Goal: Use online tool/utility: Utilize a website feature to perform a specific function

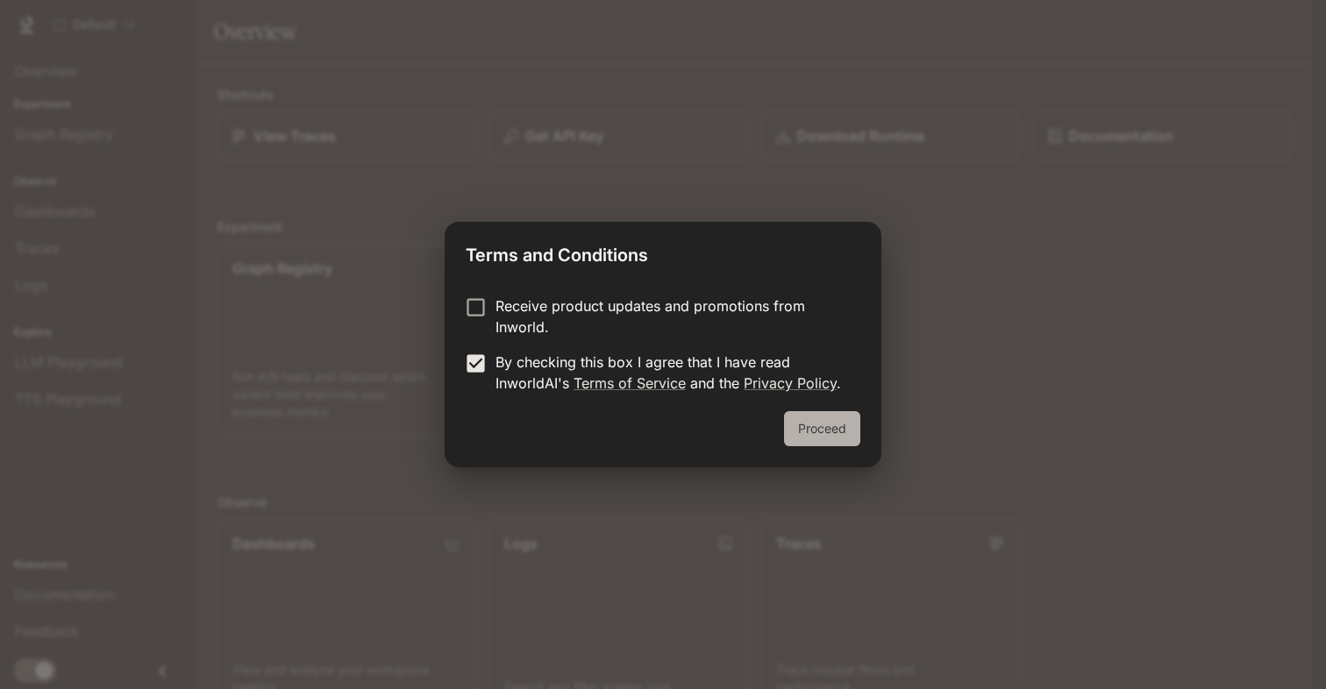
click at [832, 432] on button "Proceed" at bounding box center [822, 428] width 76 height 35
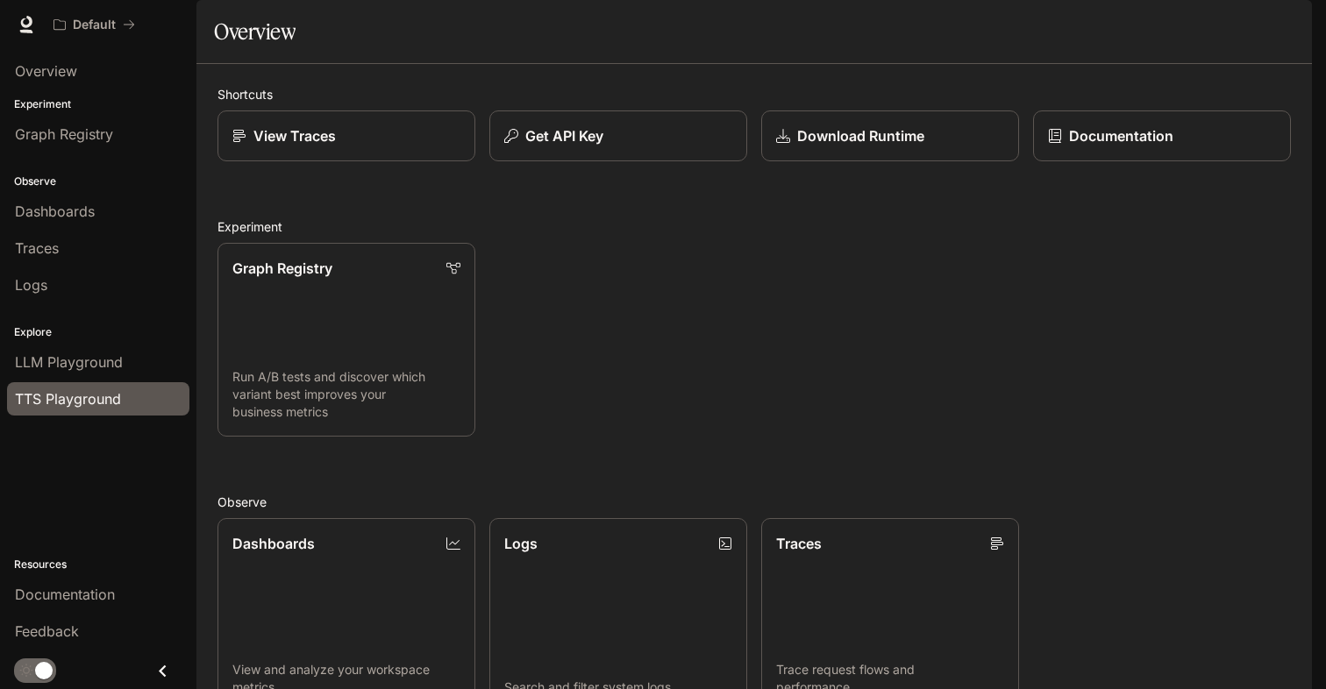
click at [96, 403] on span "TTS Playground" at bounding box center [68, 399] width 106 height 21
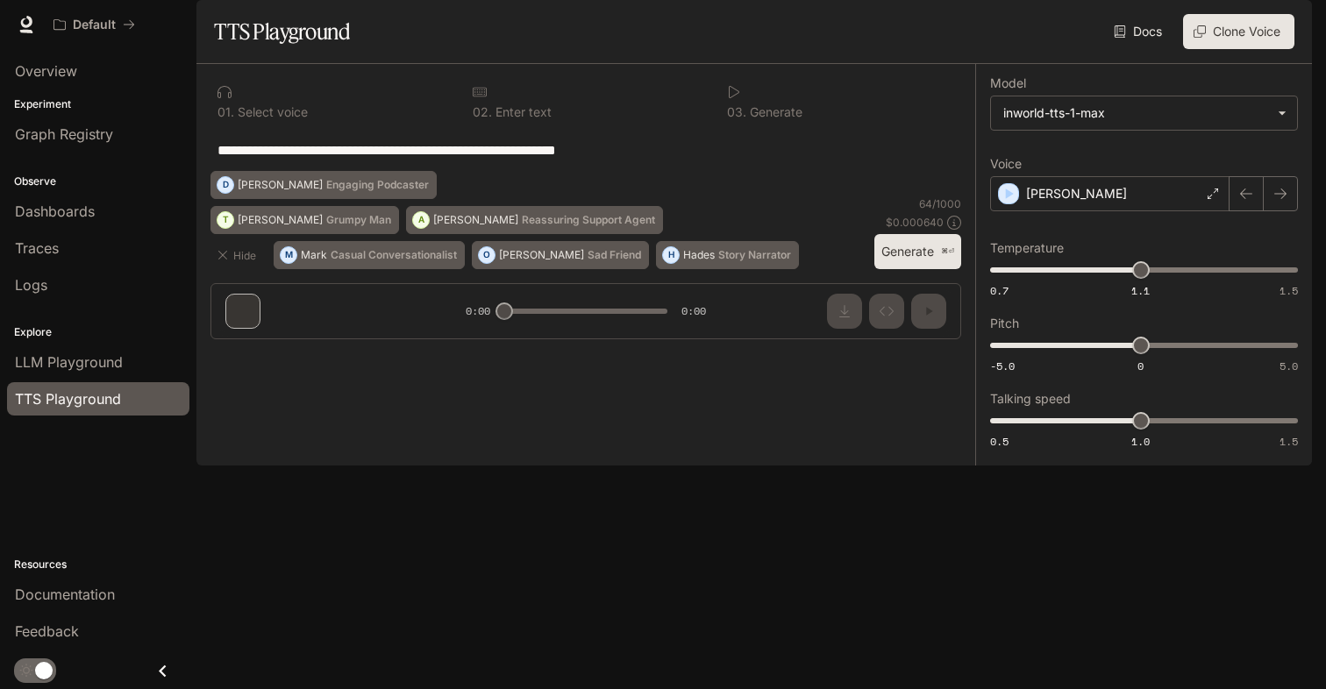
click at [428, 161] on textarea "**********" at bounding box center [586, 150] width 737 height 20
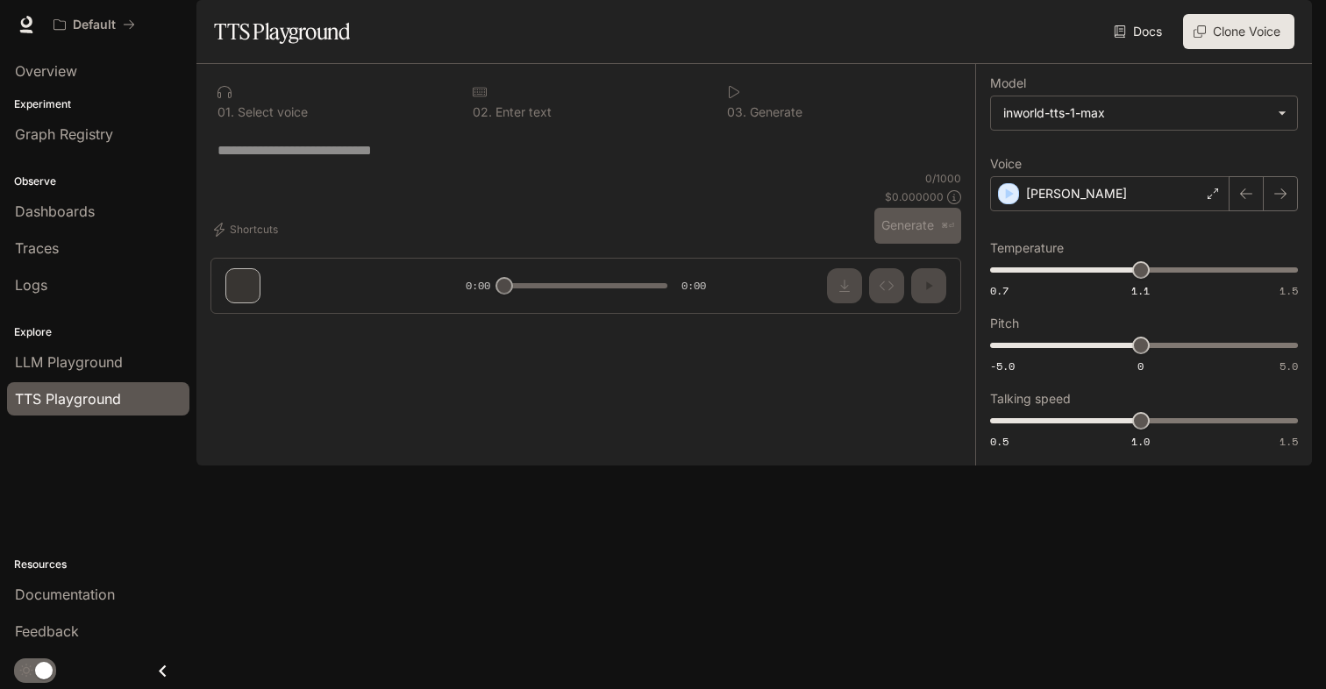
click at [253, 118] on p "Select voice" at bounding box center [271, 112] width 74 height 12
click at [1013, 203] on icon "button" at bounding box center [1010, 194] width 18 height 18
click at [1024, 159] on body "**********" at bounding box center [663, 344] width 1326 height 689
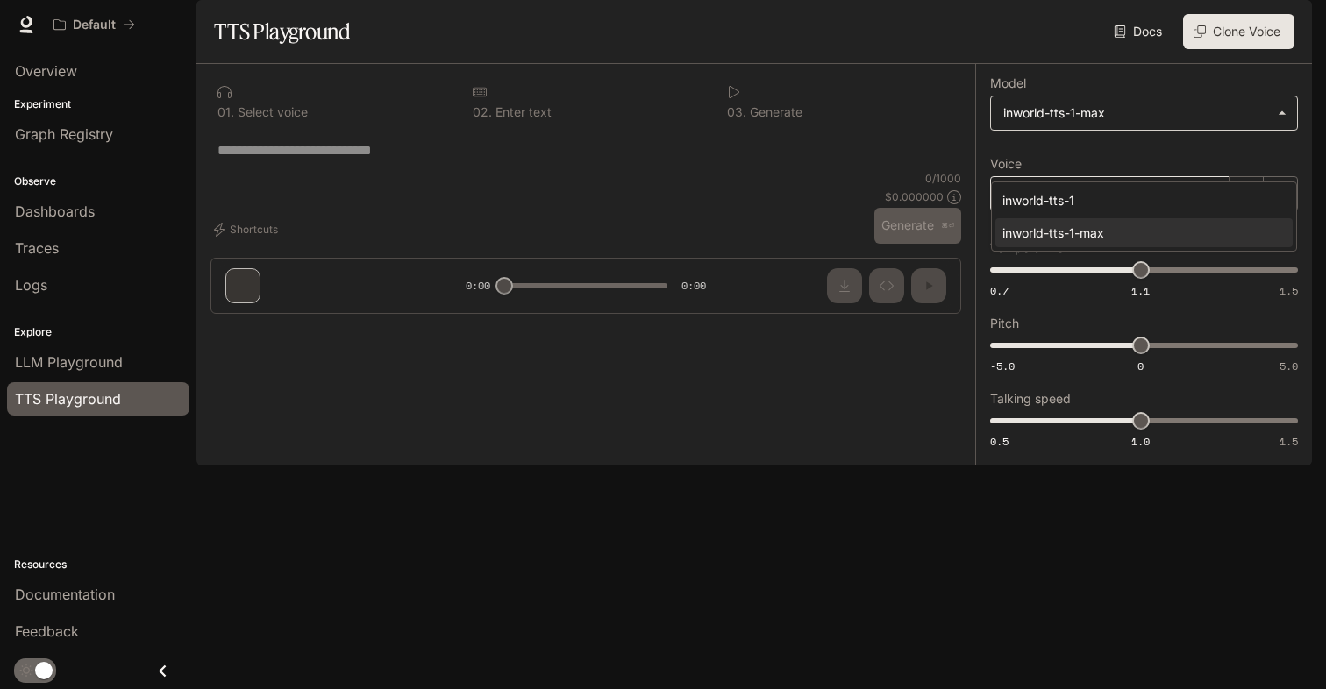
click at [1024, 159] on div at bounding box center [663, 344] width 1326 height 689
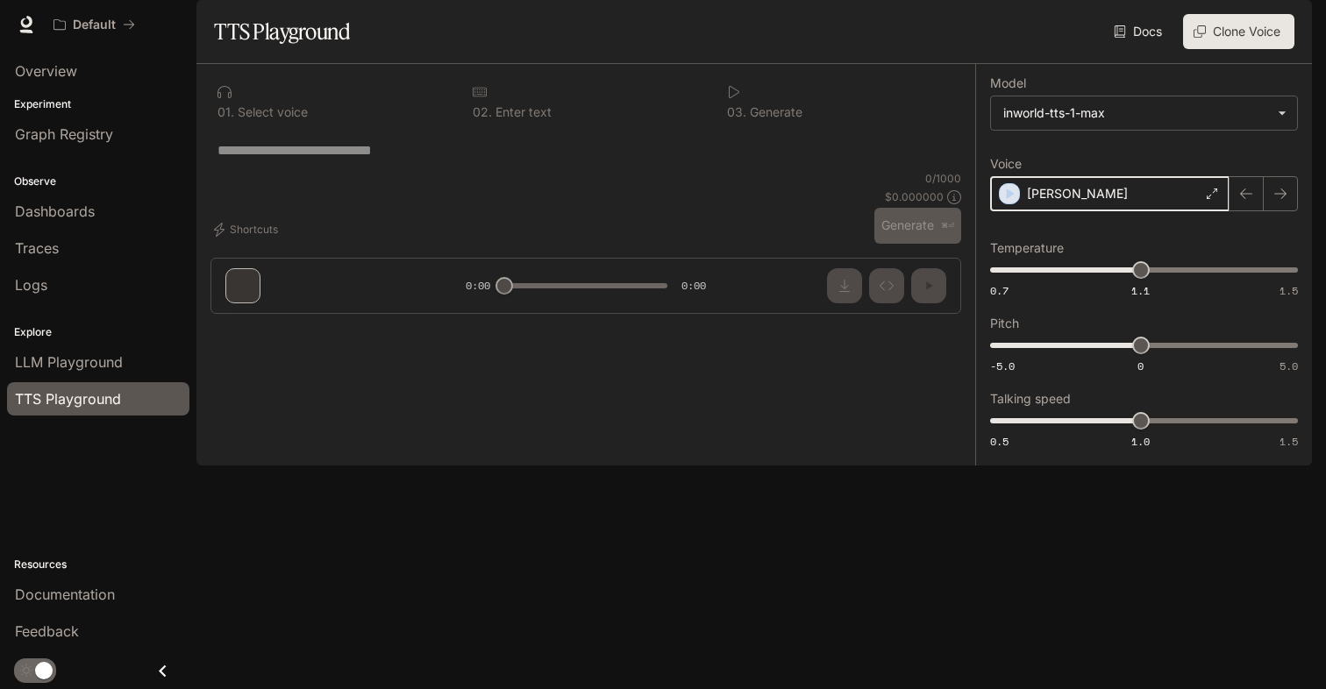
click at [1010, 203] on icon "button" at bounding box center [1010, 194] width 18 height 18
click at [1011, 203] on icon "button" at bounding box center [1010, 194] width 18 height 18
click at [407, 171] on div "* ​" at bounding box center [586, 150] width 751 height 42
click at [384, 161] on textarea at bounding box center [586, 150] width 737 height 20
click at [441, 171] on div "* ​" at bounding box center [586, 150] width 751 height 42
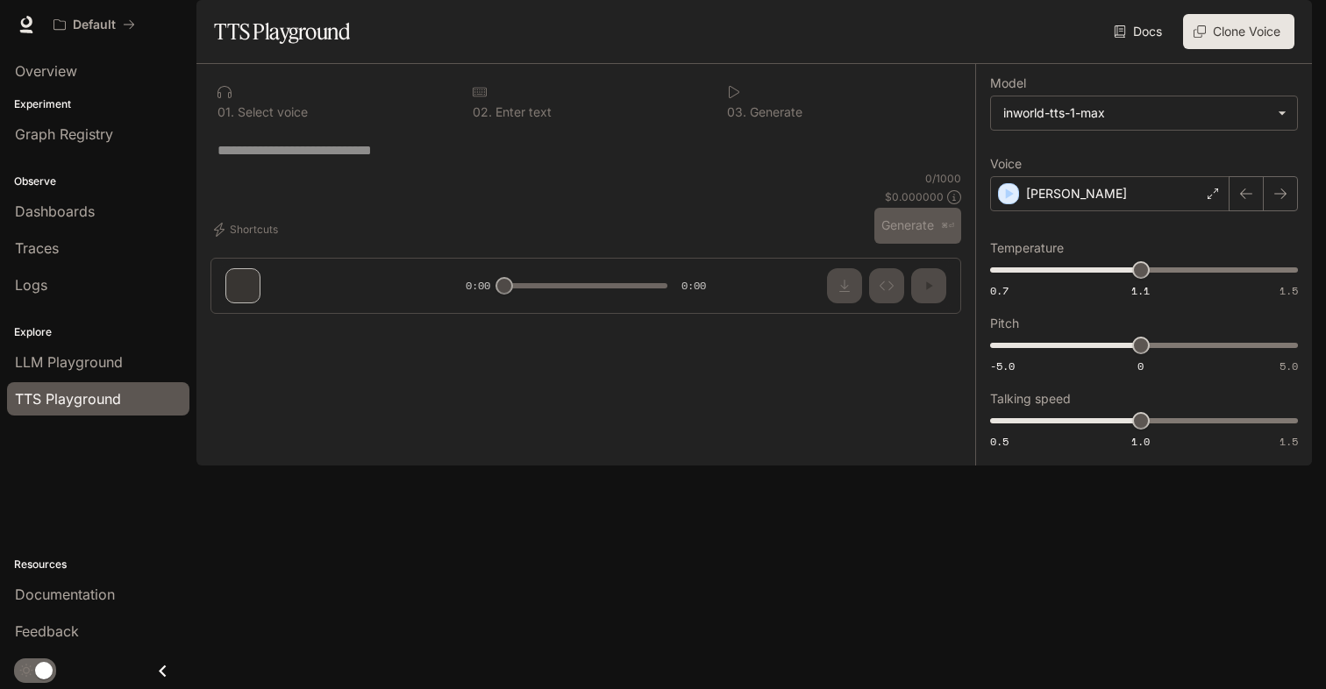
click at [304, 49] on h1 "TTS Playground" at bounding box center [282, 31] width 136 height 35
click at [371, 49] on div "Docs Voices Clone Voice" at bounding box center [826, 31] width 938 height 35
click at [247, 328] on div "0 1 . Select voice 0 2 . Enter text 0 3 . Generate * ​ Shortcuts 0 / 1000 $ 0.0…" at bounding box center [585, 196] width 779 height 264
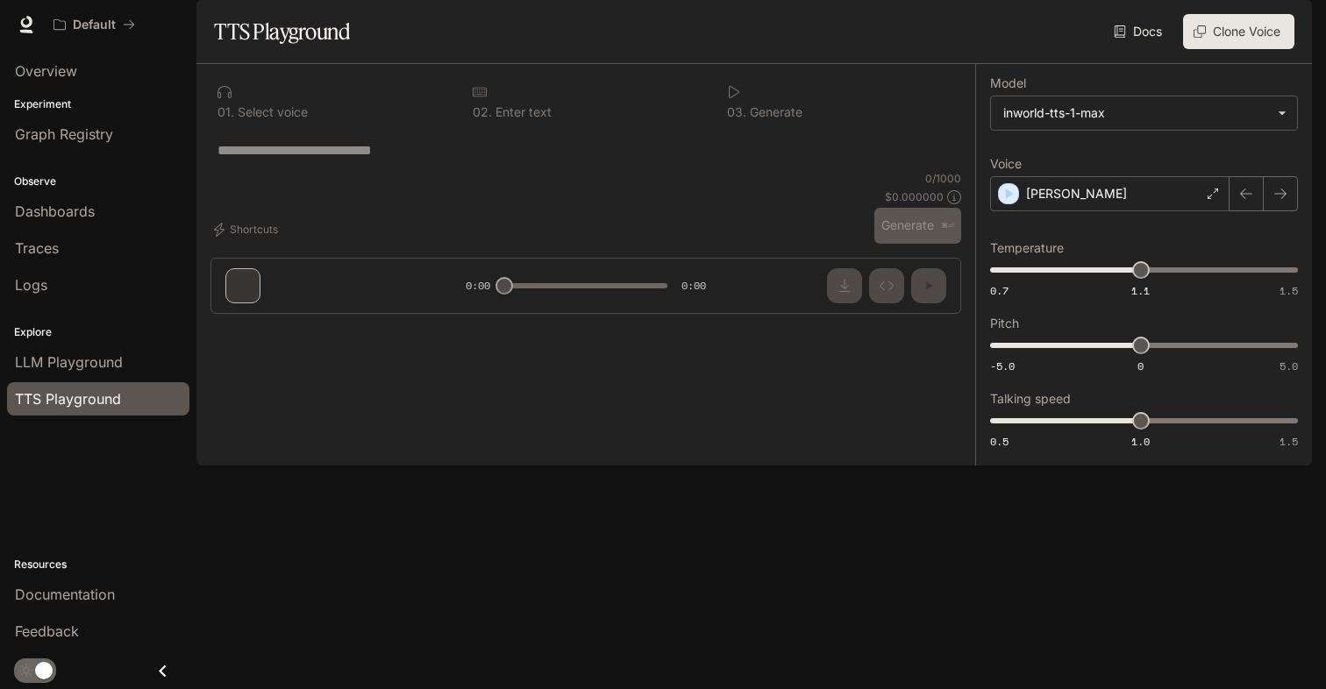
click at [1149, 49] on link "Docs" at bounding box center [1139, 31] width 59 height 35
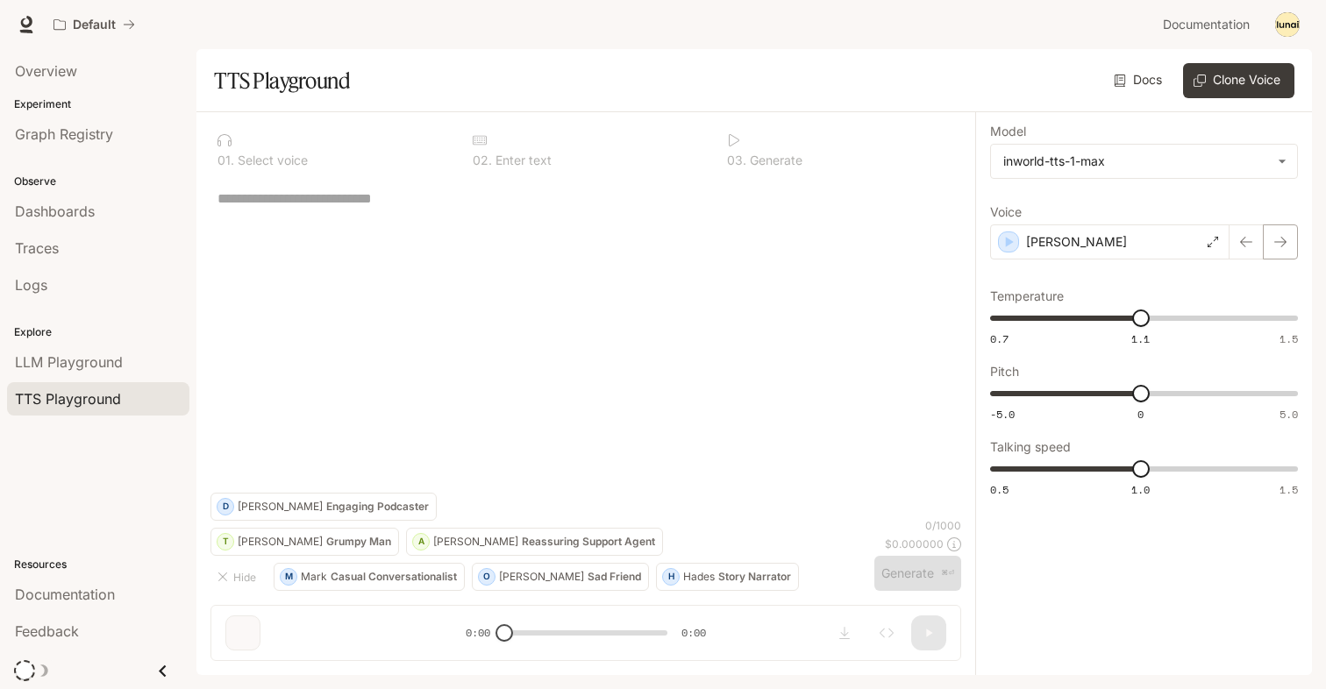
click at [1278, 236] on icon "button" at bounding box center [1281, 242] width 14 height 14
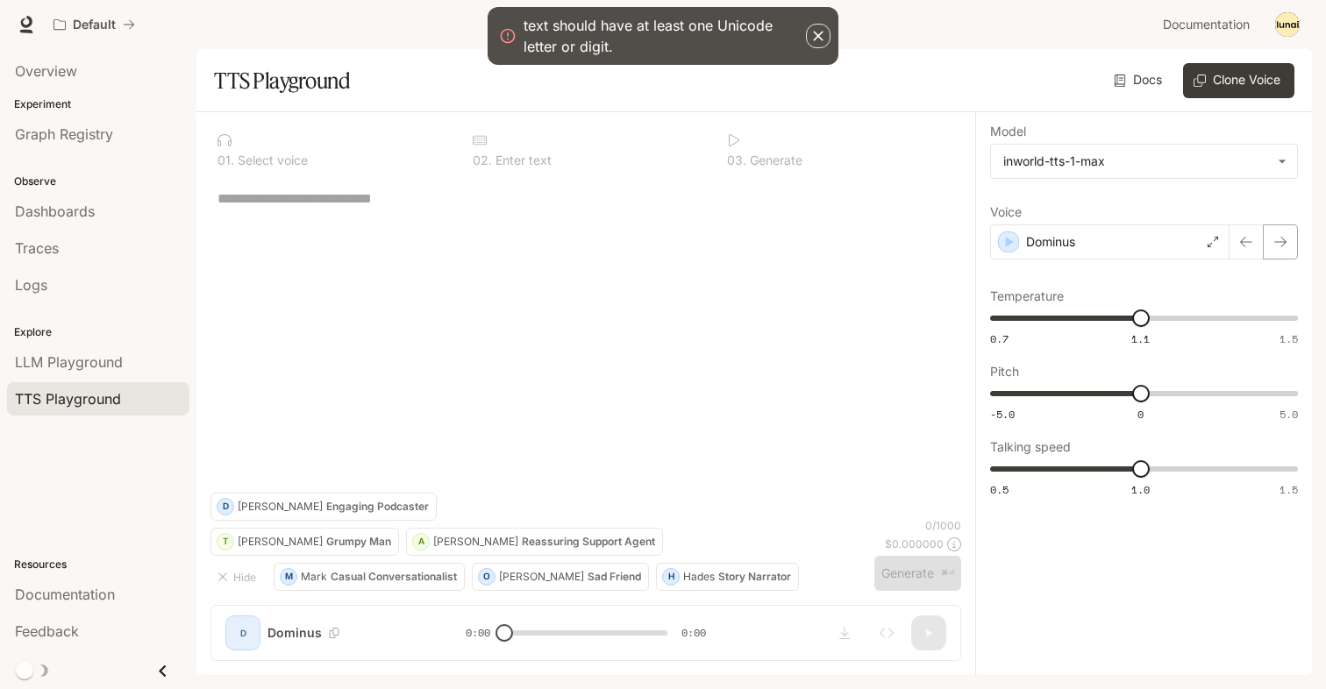
click at [1278, 236] on icon "button" at bounding box center [1281, 242] width 14 height 14
click at [1154, 245] on div "[PERSON_NAME]" at bounding box center [1109, 242] width 239 height 35
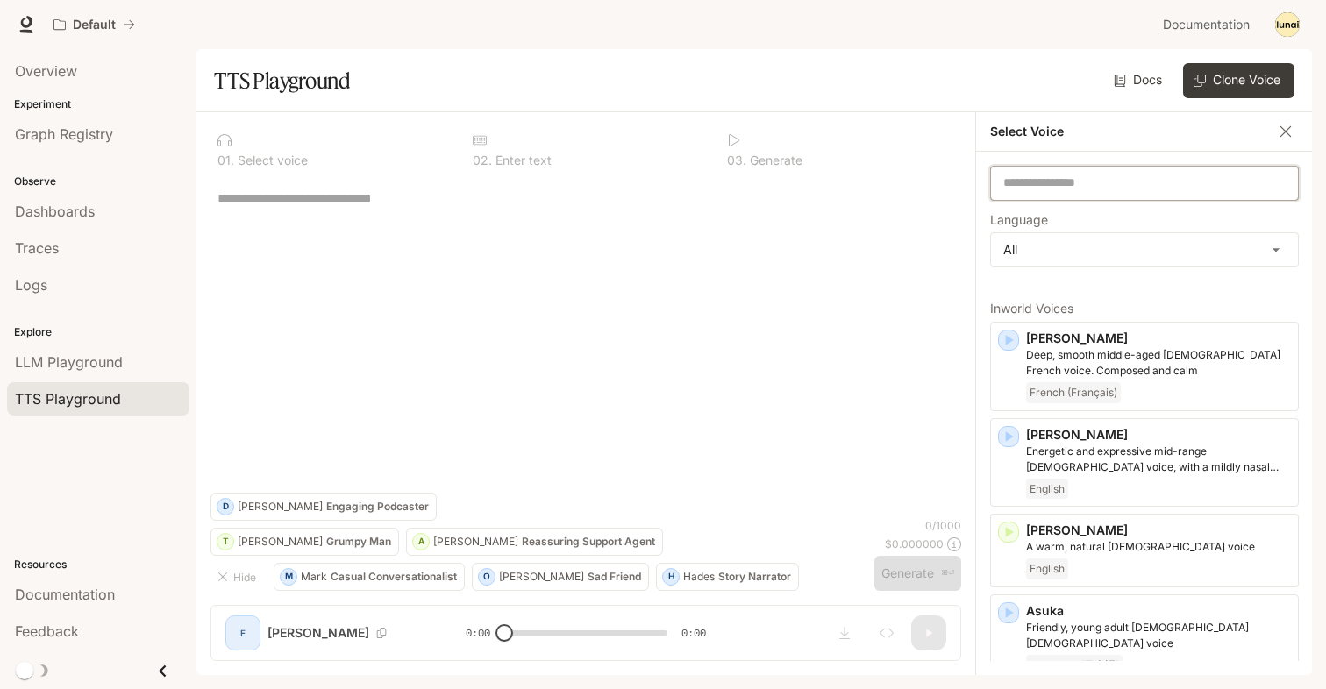
click at [1170, 190] on input "text" at bounding box center [1144, 184] width 307 height 18
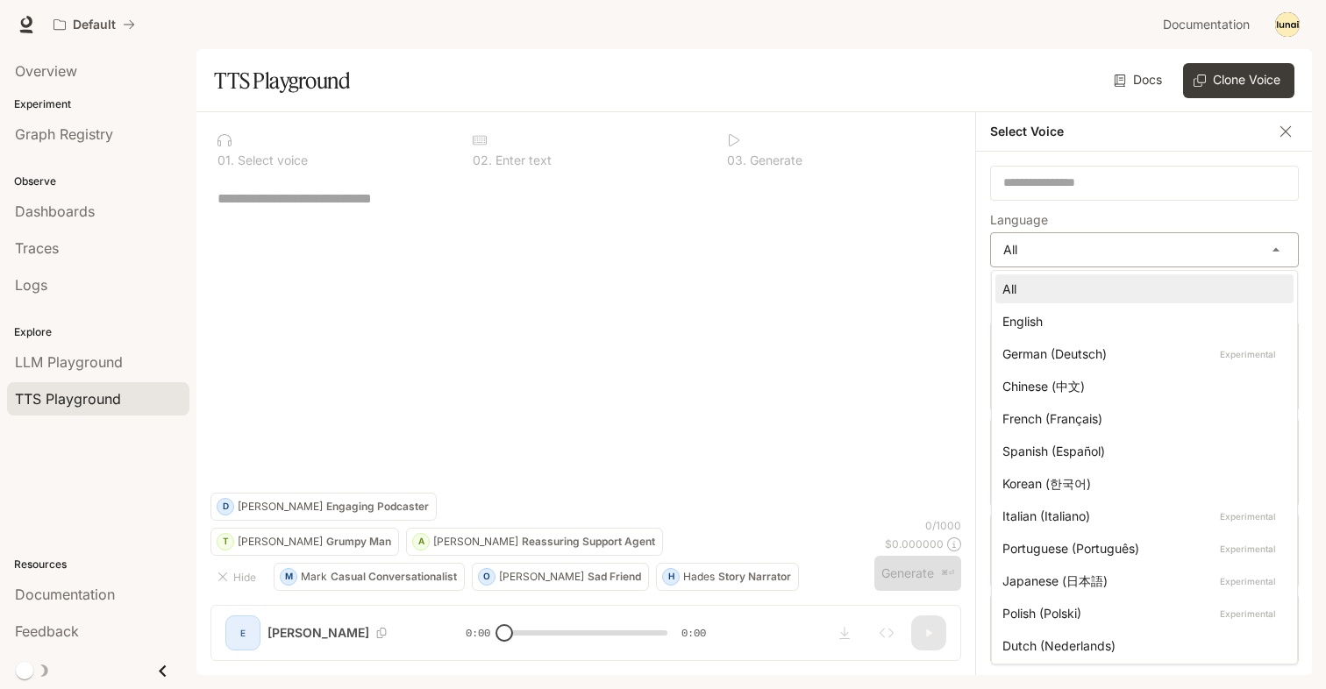
click at [1184, 242] on body "**********" at bounding box center [663, 344] width 1326 height 689
click at [1184, 244] on div at bounding box center [663, 344] width 1326 height 689
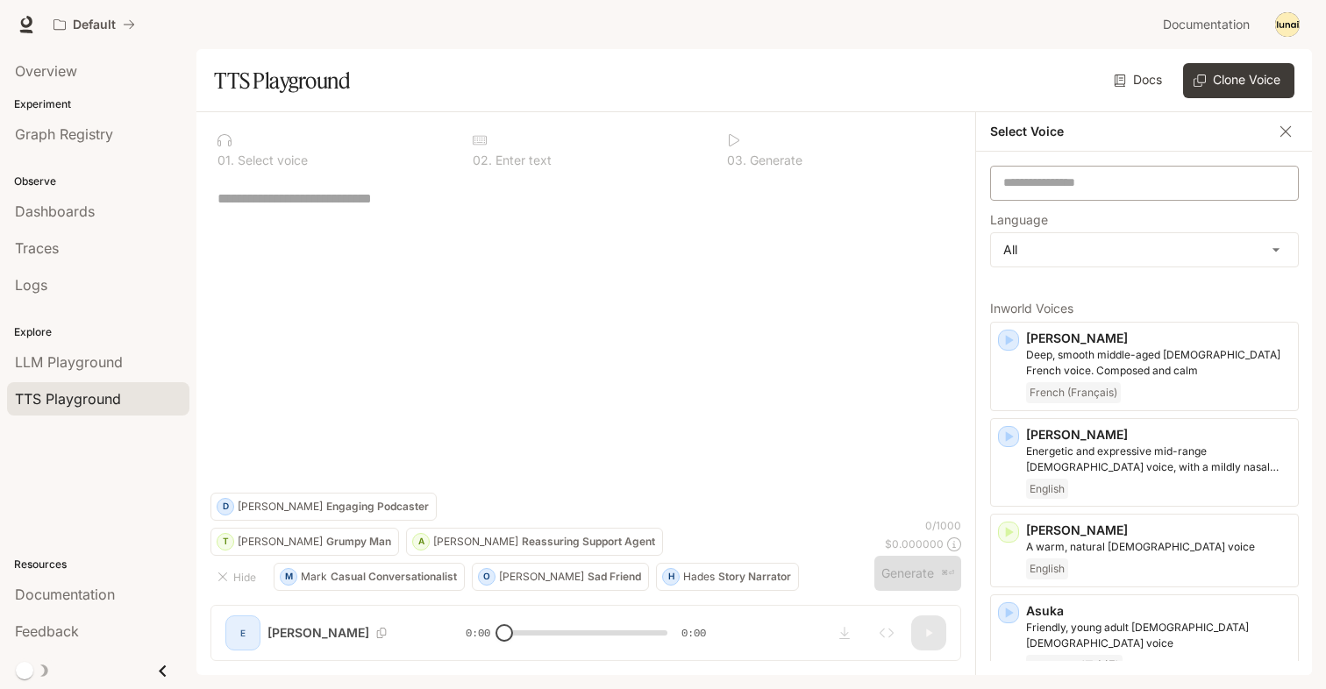
click at [1161, 195] on div "​" at bounding box center [1144, 183] width 309 height 35
click at [1235, 82] on button "Clone Voice" at bounding box center [1238, 80] width 111 height 35
